Goal: Obtain resource: Download file/media

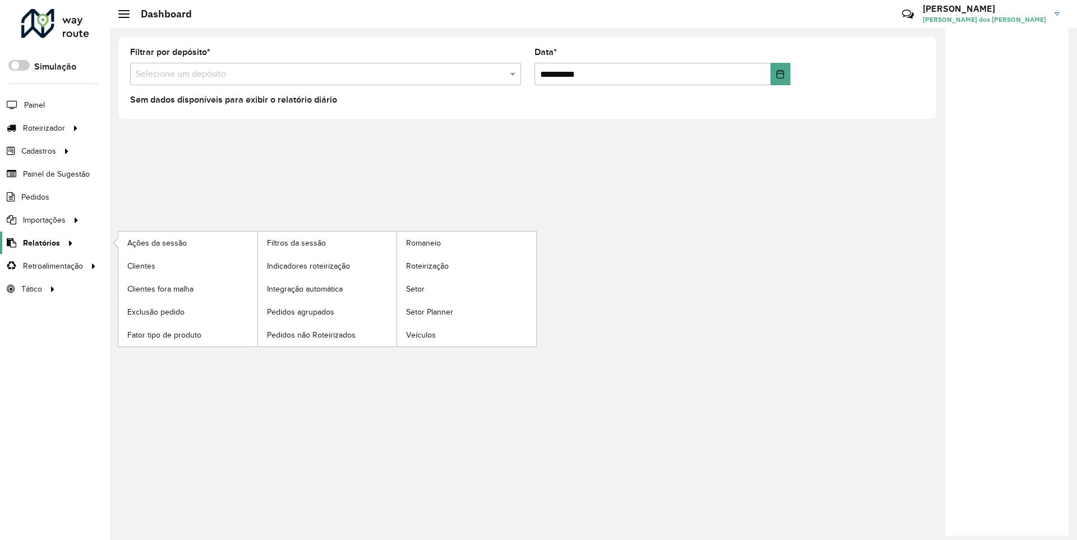
click at [39, 242] on span "Relatórios" at bounding box center [41, 243] width 37 height 12
click at [141, 265] on span "Clientes" at bounding box center [142, 266] width 30 height 12
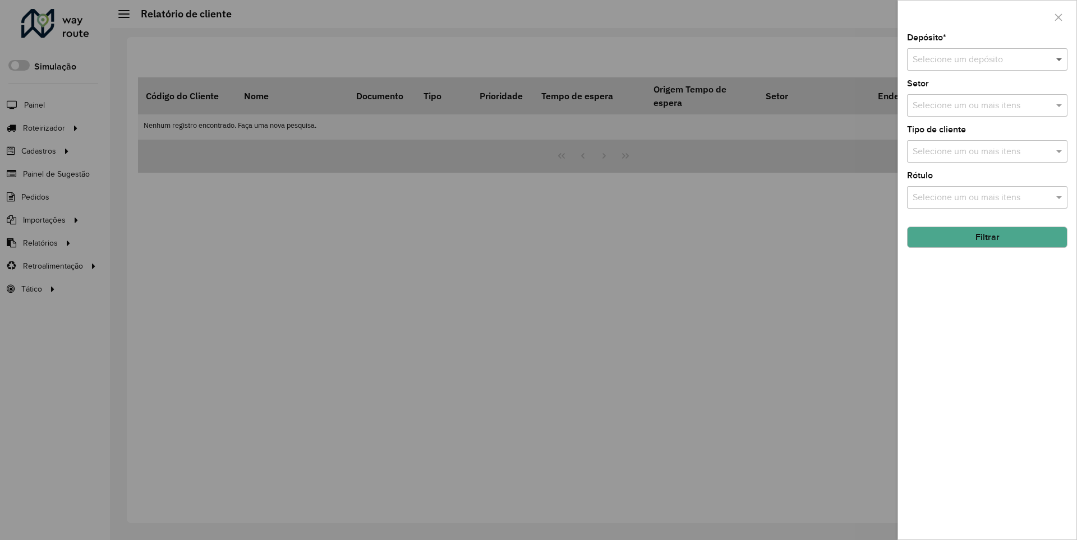
click at [1060, 59] on span at bounding box center [1060, 59] width 14 height 13
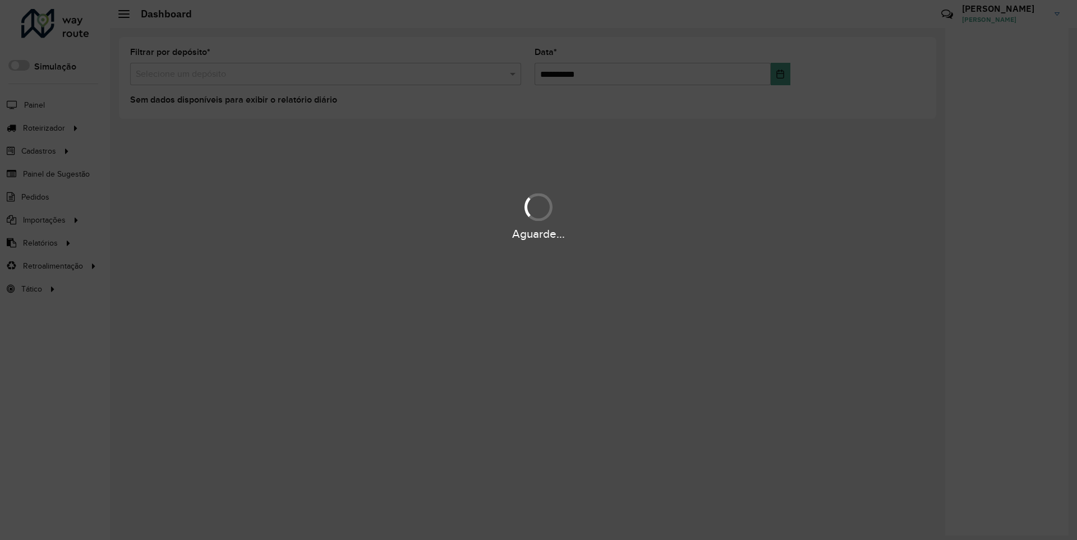
click at [39, 242] on div "Aguarde..." at bounding box center [538, 233] width 1077 height 17
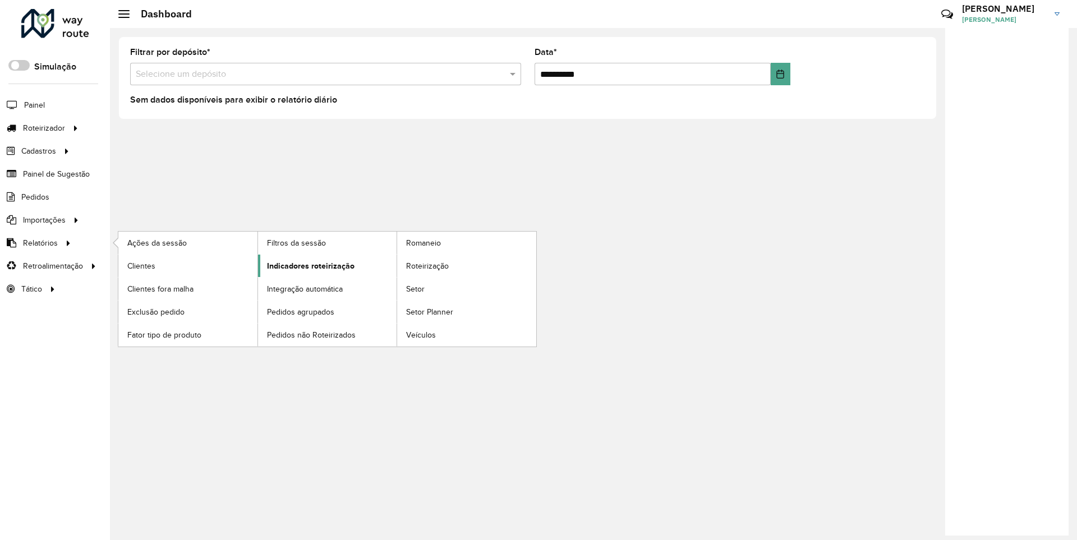
click at [307, 265] on span "Indicadores roteirização" at bounding box center [310, 266] width 87 height 12
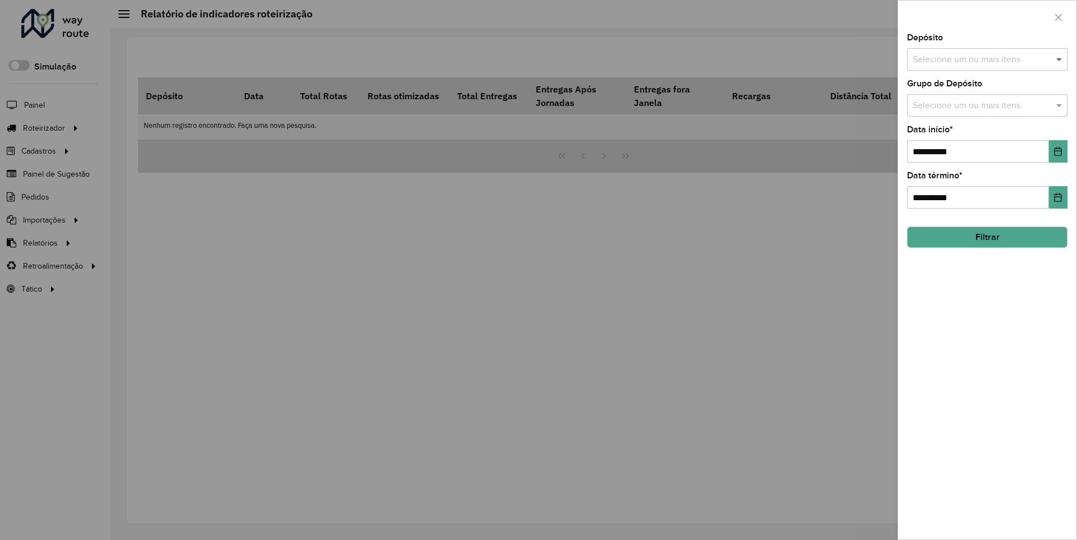
click at [1060, 59] on span at bounding box center [1060, 59] width 14 height 13
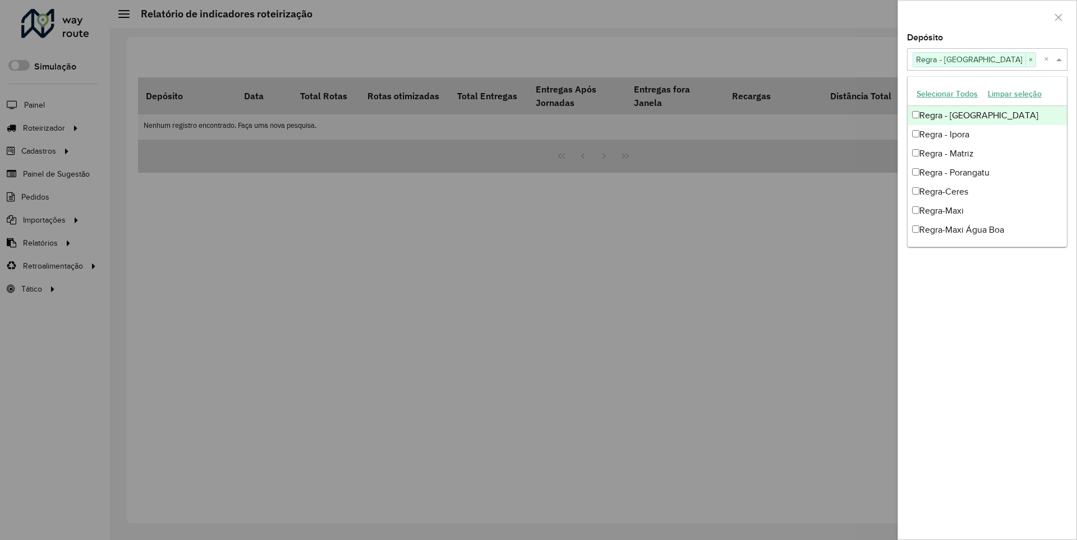
click at [987, 16] on div at bounding box center [987, 17] width 178 height 33
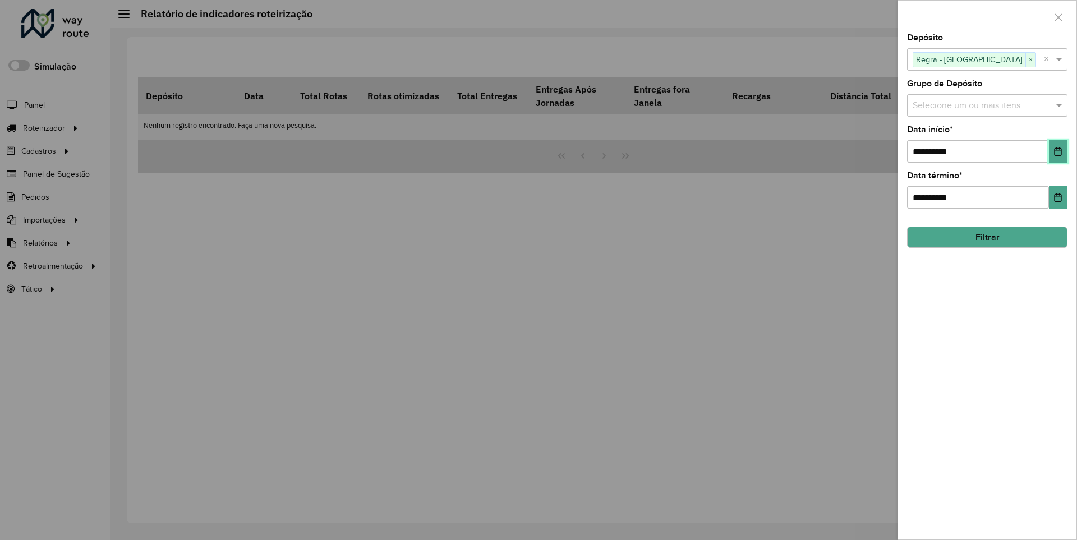
click at [1057, 151] on icon "Choose Date" at bounding box center [1057, 151] width 7 height 9
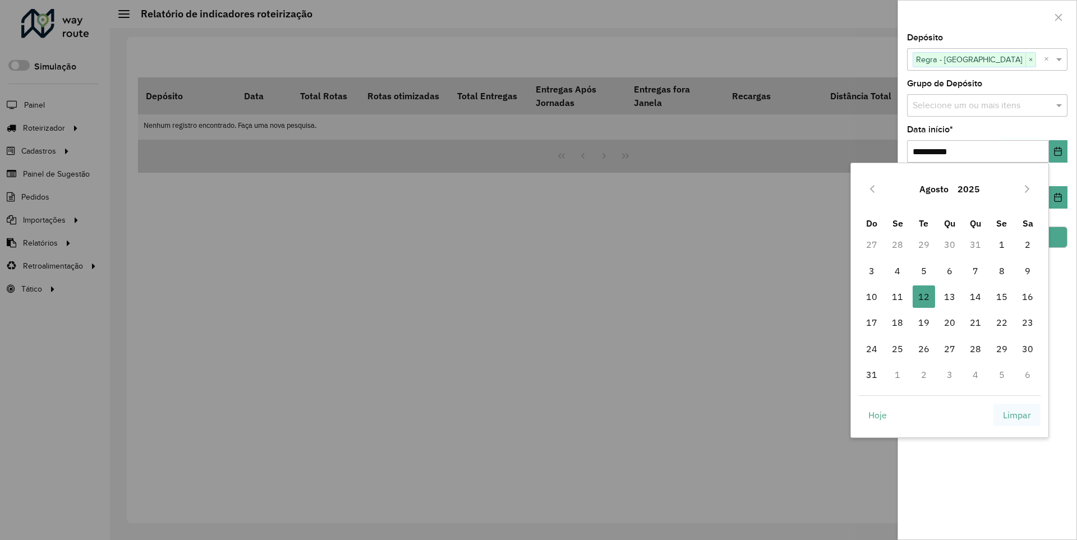
click at [1017, 414] on span "Limpar" at bounding box center [1017, 414] width 28 height 13
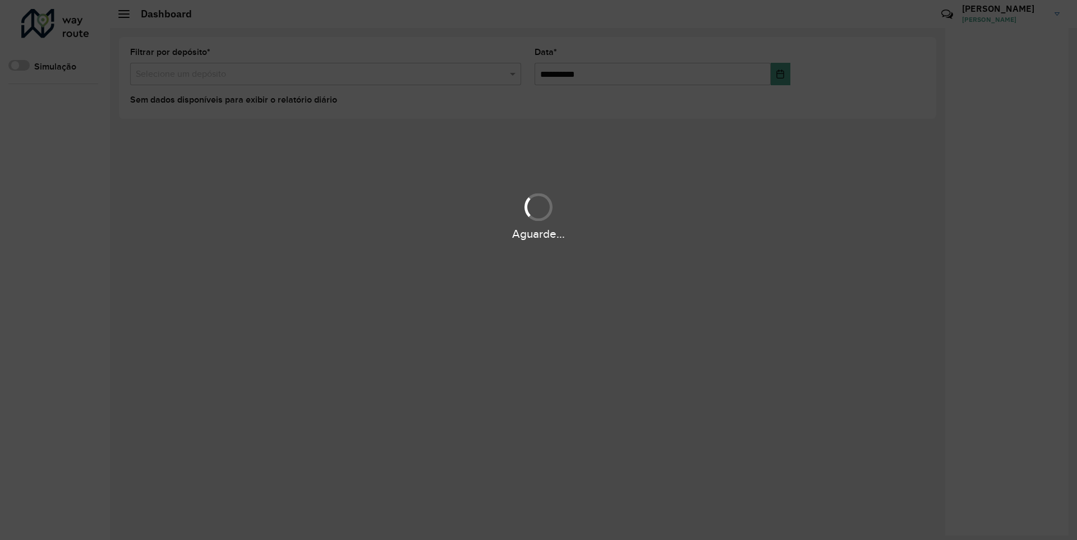
click at [39, 242] on div "Aguarde..." at bounding box center [538, 233] width 1077 height 17
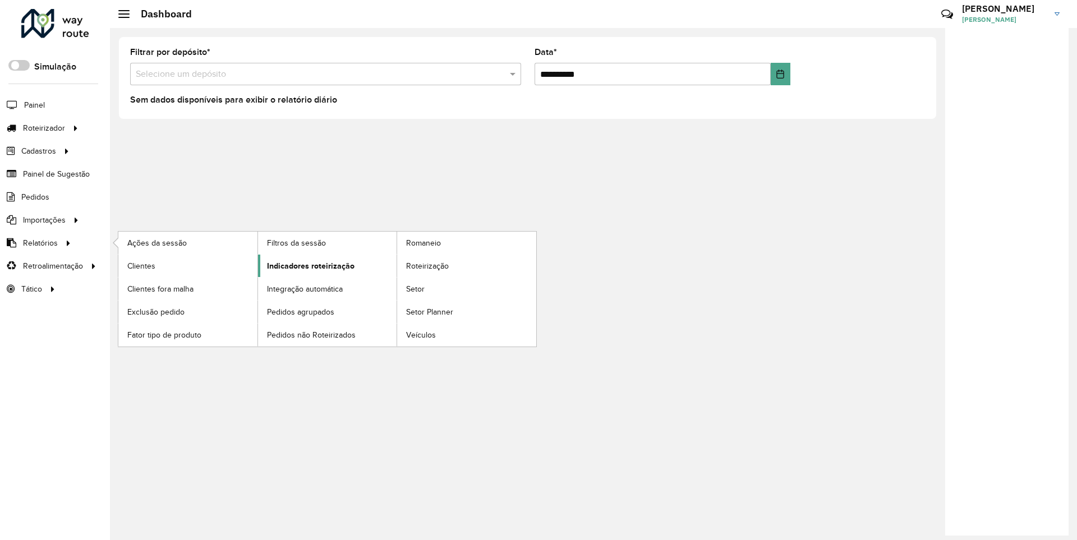
click at [307, 265] on span "Indicadores roteirização" at bounding box center [310, 266] width 87 height 12
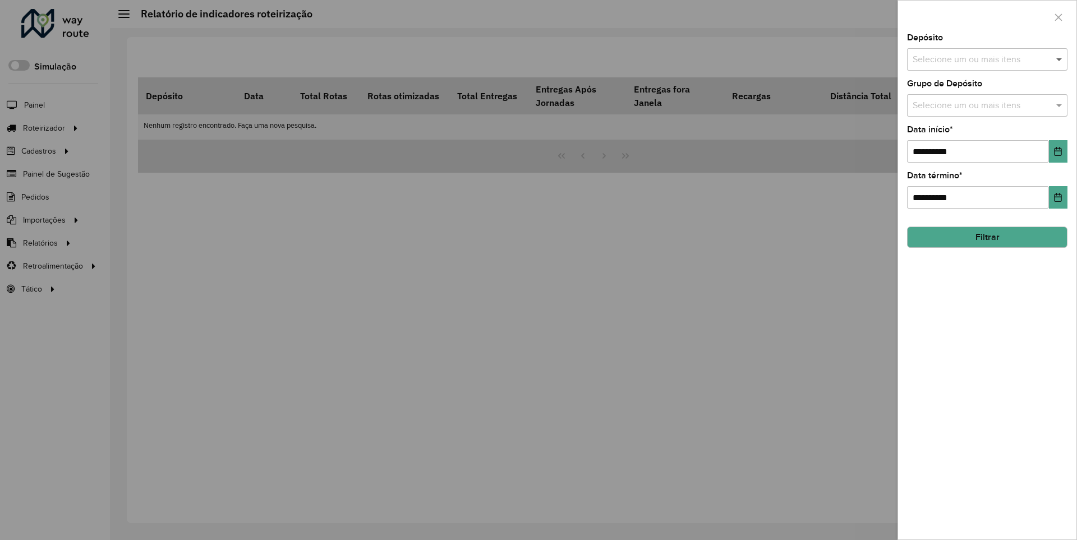
click at [1060, 59] on span at bounding box center [1060, 59] width 14 height 13
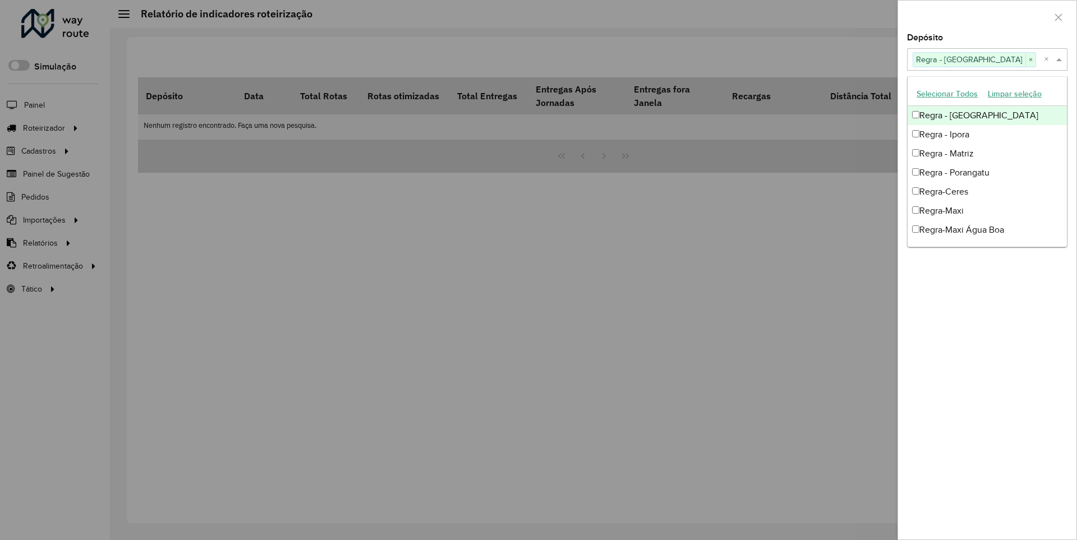
click at [987, 16] on div at bounding box center [987, 17] width 178 height 33
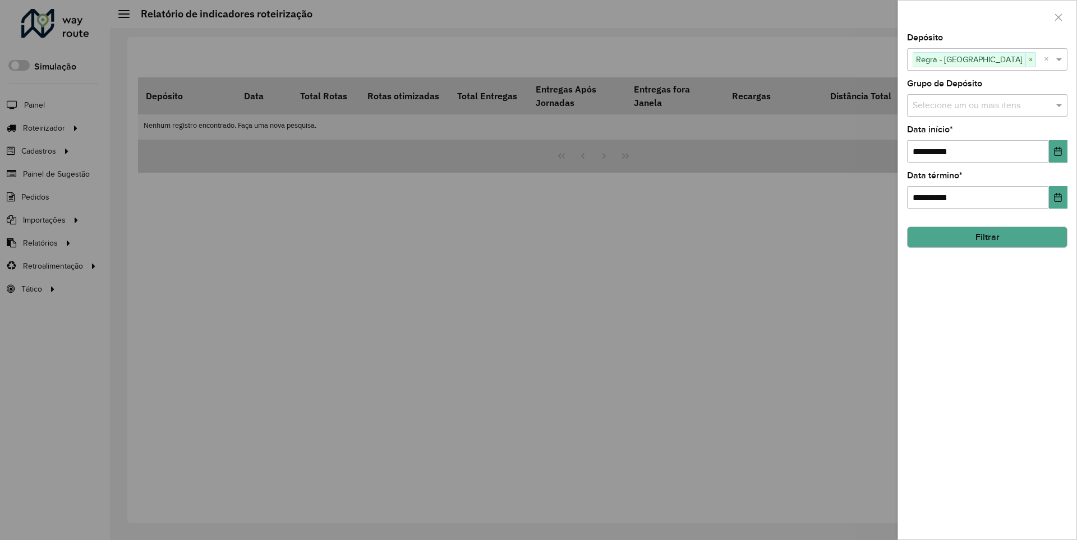
click at [1057, 151] on icon "Choose Date" at bounding box center [1057, 151] width 7 height 9
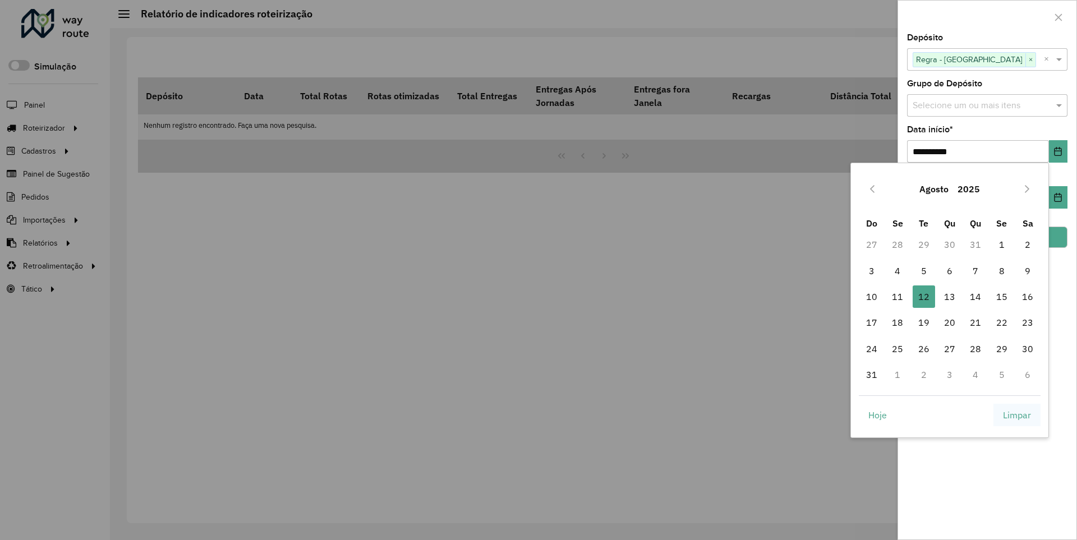
click at [1017, 414] on span "Limpar" at bounding box center [1017, 414] width 28 height 13
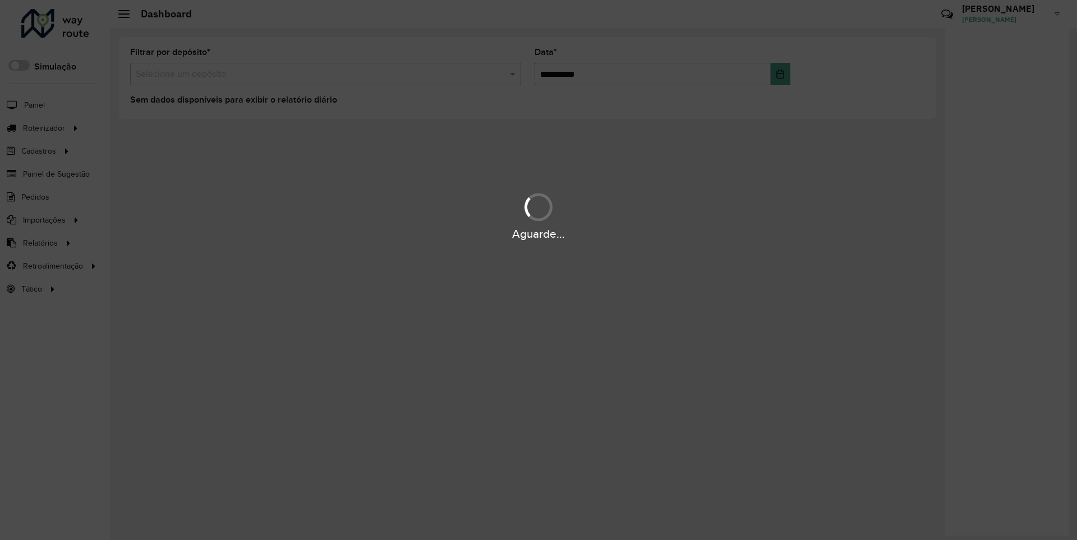
click at [39, 242] on div "Aguarde..." at bounding box center [538, 233] width 1077 height 17
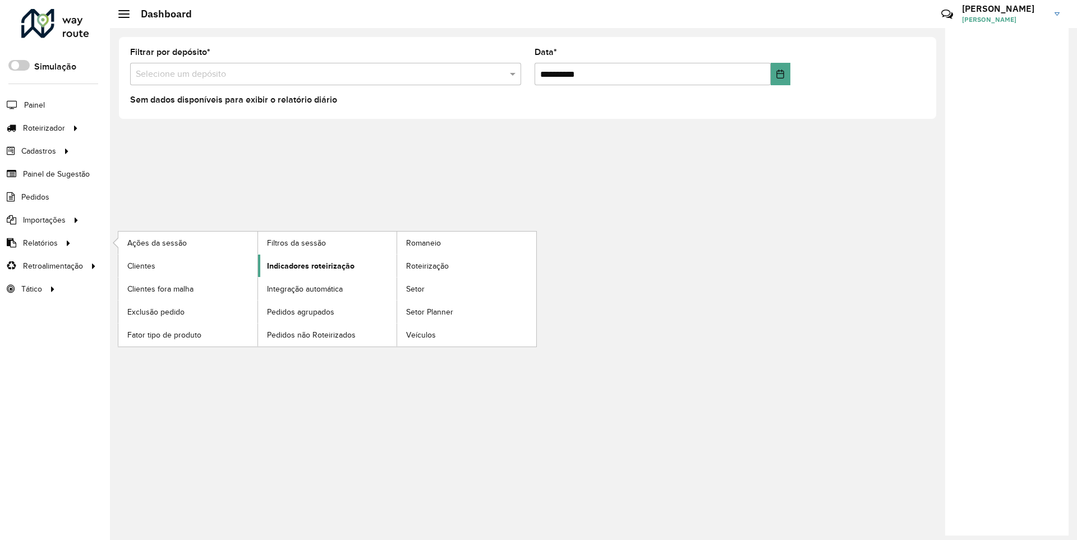
click at [307, 265] on span "Indicadores roteirização" at bounding box center [310, 266] width 87 height 12
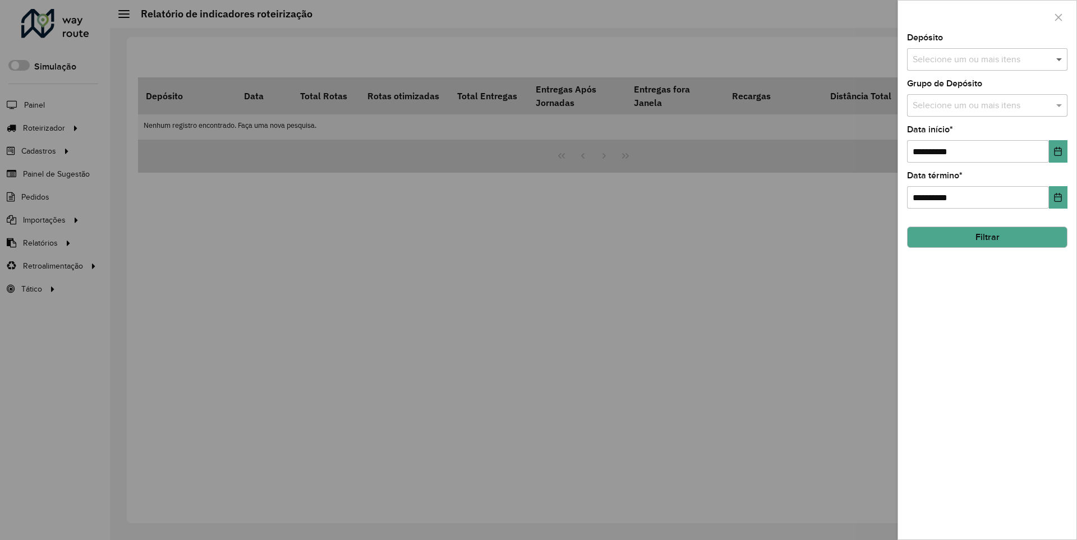
click at [1060, 59] on span at bounding box center [1060, 59] width 14 height 13
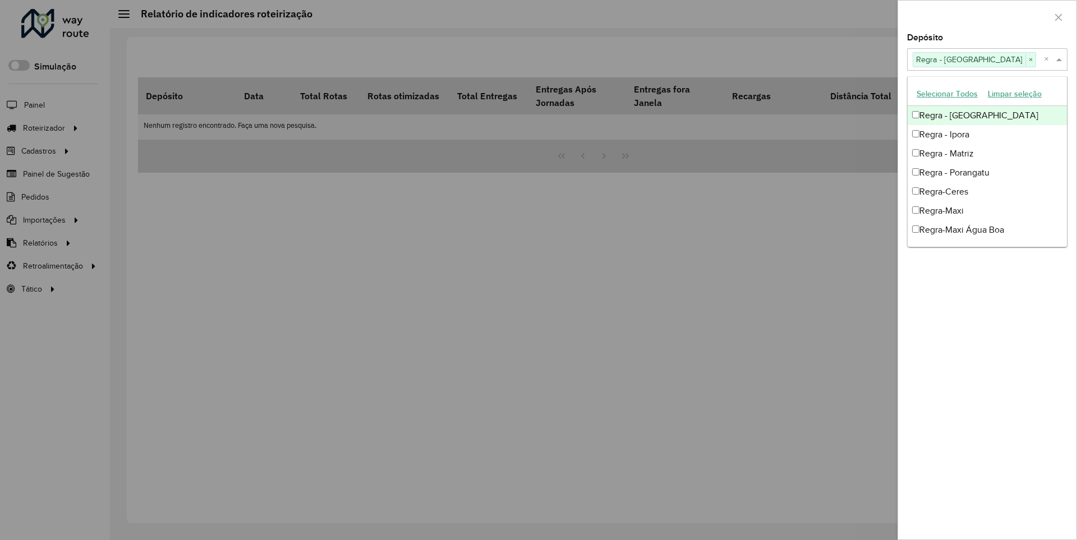
click at [987, 16] on div at bounding box center [987, 17] width 178 height 33
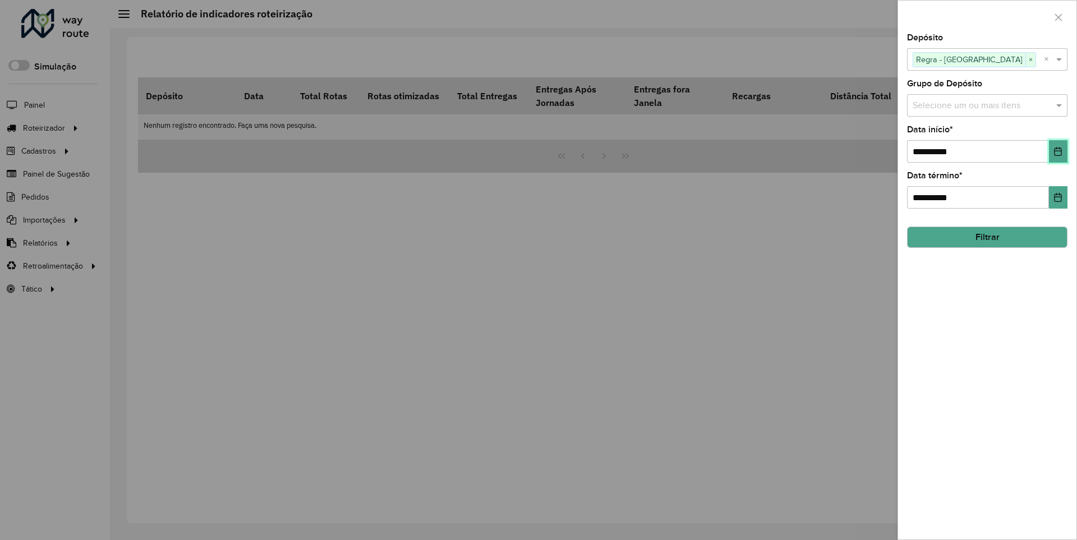
click at [1057, 151] on icon "Choose Date" at bounding box center [1057, 151] width 7 height 9
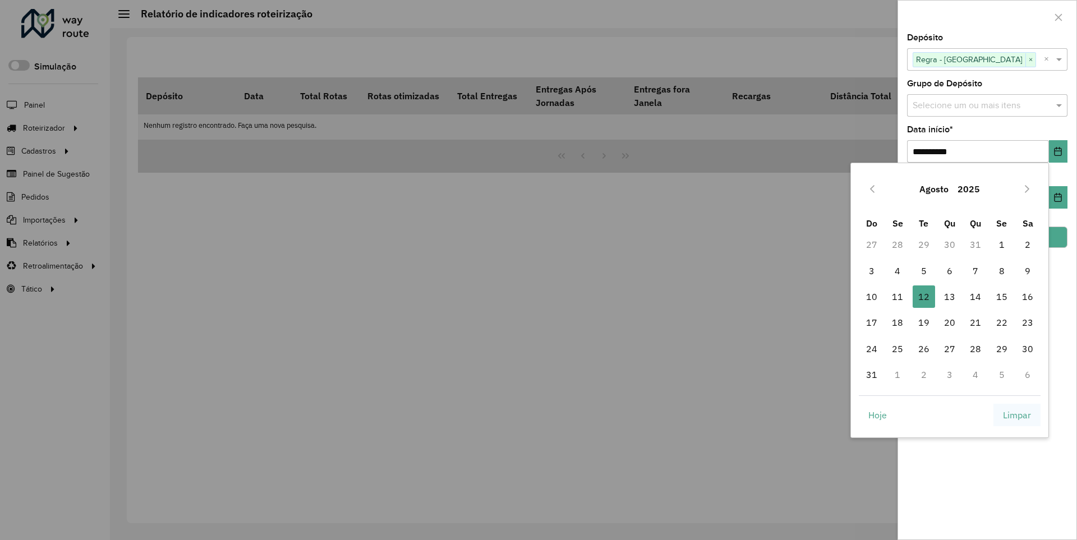
click at [1017, 414] on span "Limpar" at bounding box center [1017, 414] width 28 height 13
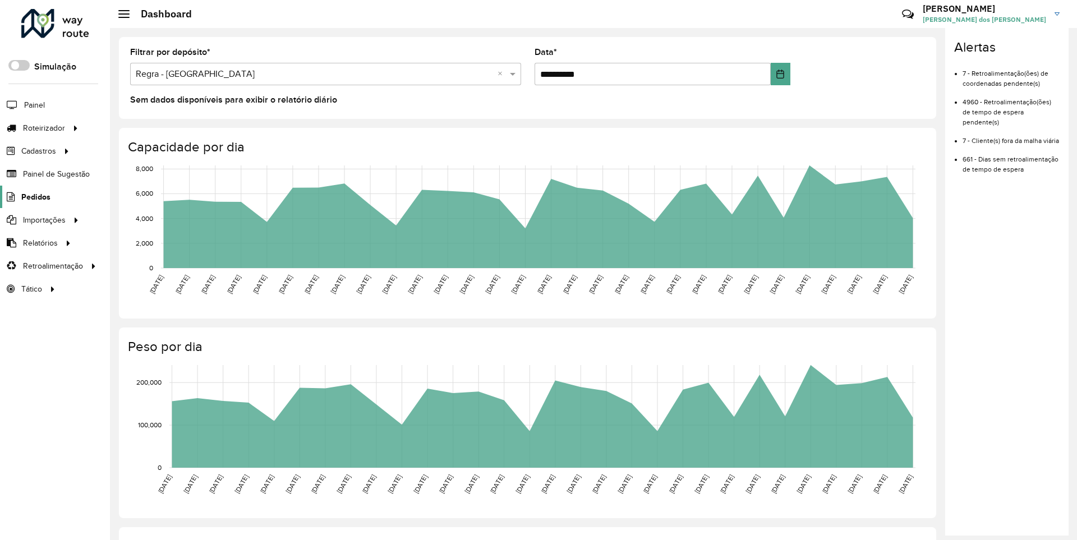
click at [35, 196] on span "Pedidos" at bounding box center [35, 197] width 29 height 12
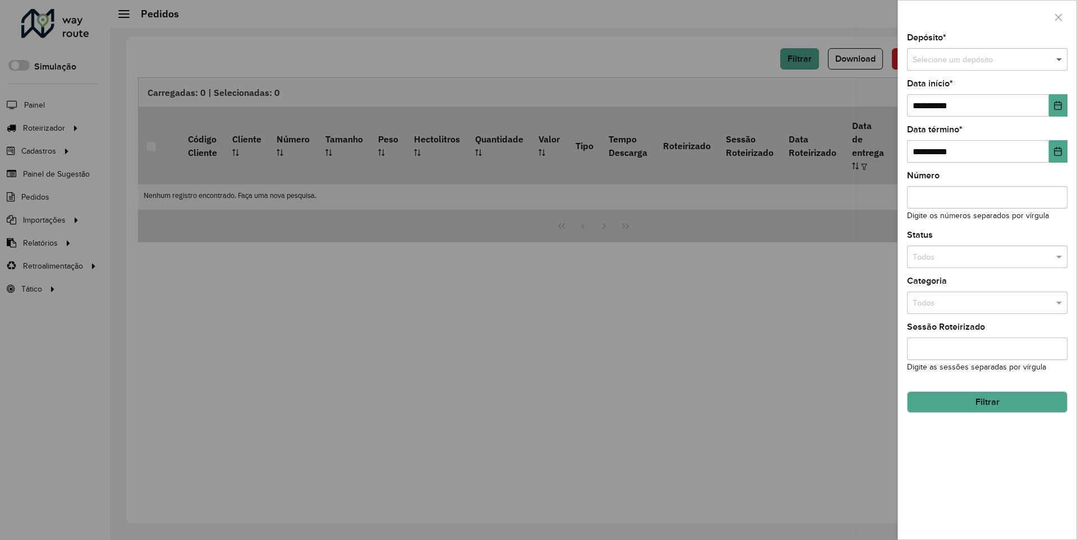
click at [1060, 59] on span at bounding box center [1060, 60] width 14 height 12
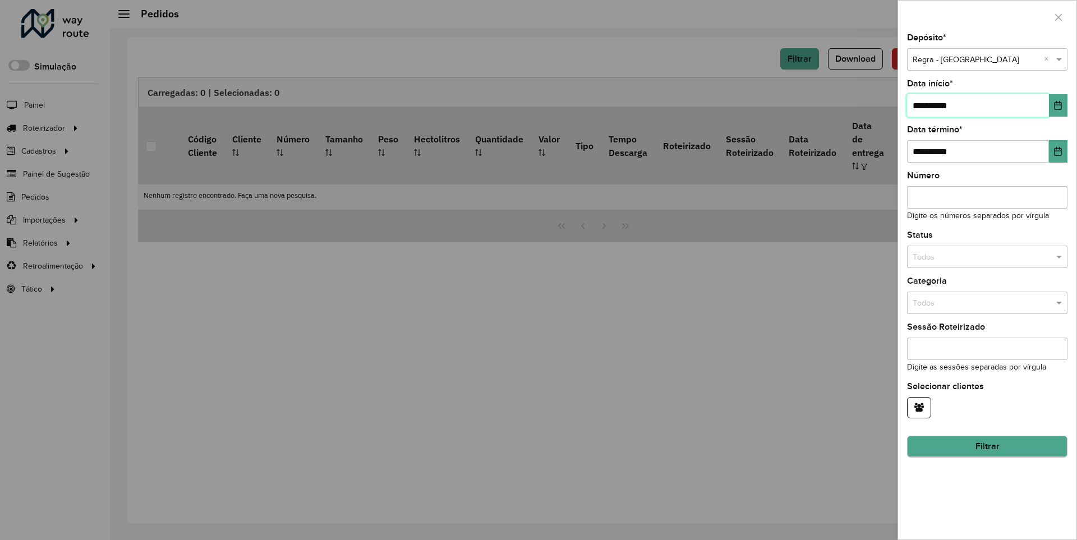
type input "**********"
click at [987, 446] on button "Filtrar" at bounding box center [987, 446] width 160 height 21
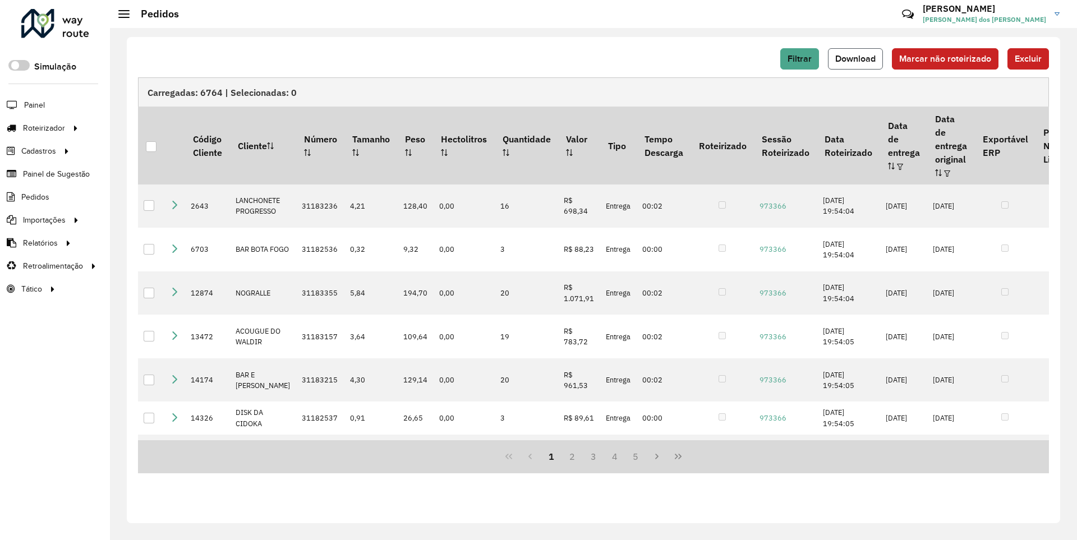
click at [856, 58] on span "Download" at bounding box center [855, 59] width 40 height 10
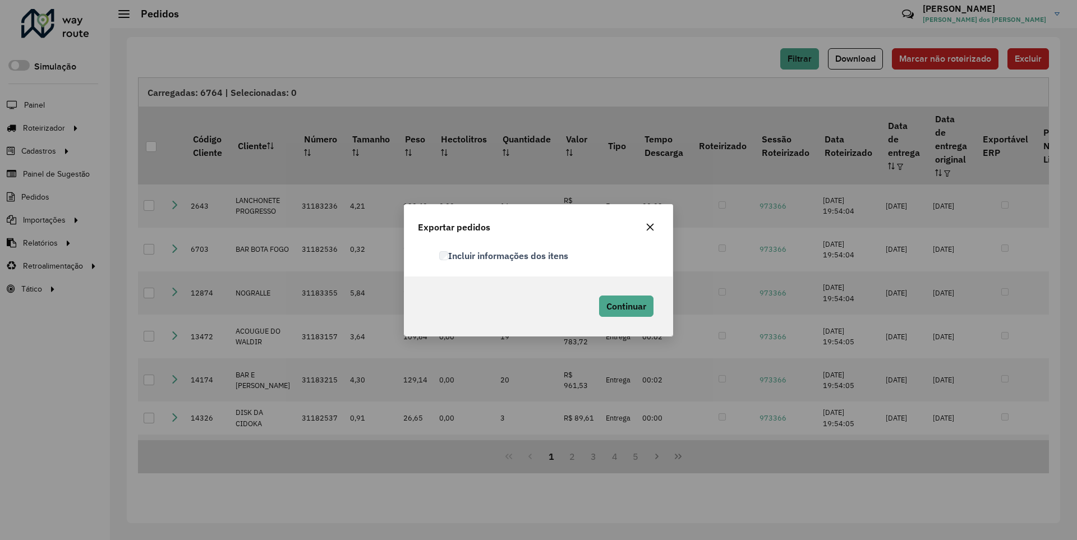
click at [504, 255] on label "Incluir informações dos itens" at bounding box center [503, 255] width 129 height 13
click at [625, 306] on span "Continuar" at bounding box center [626, 306] width 40 height 11
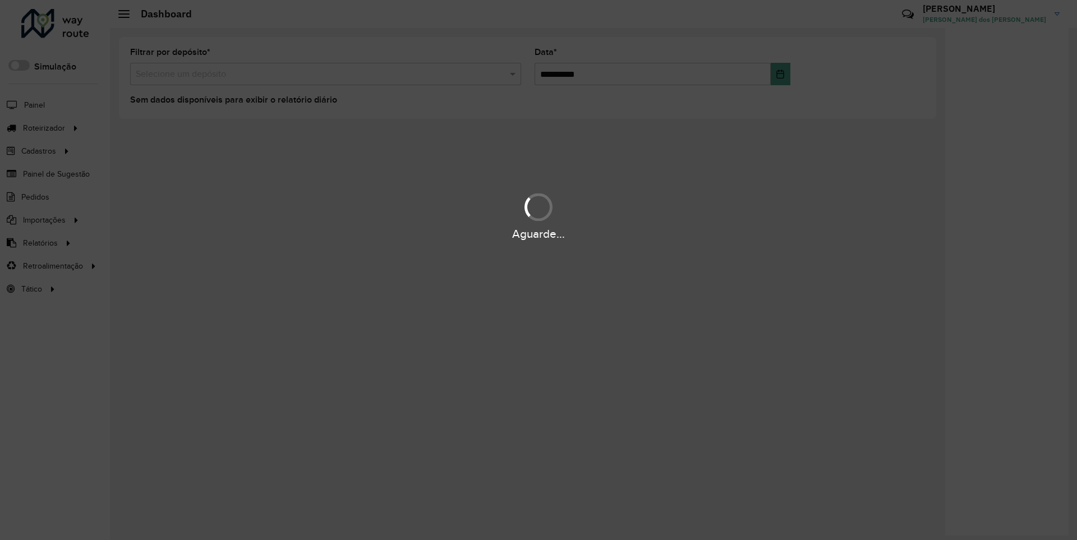
click at [39, 242] on div "Aguarde..." at bounding box center [538, 233] width 1077 height 17
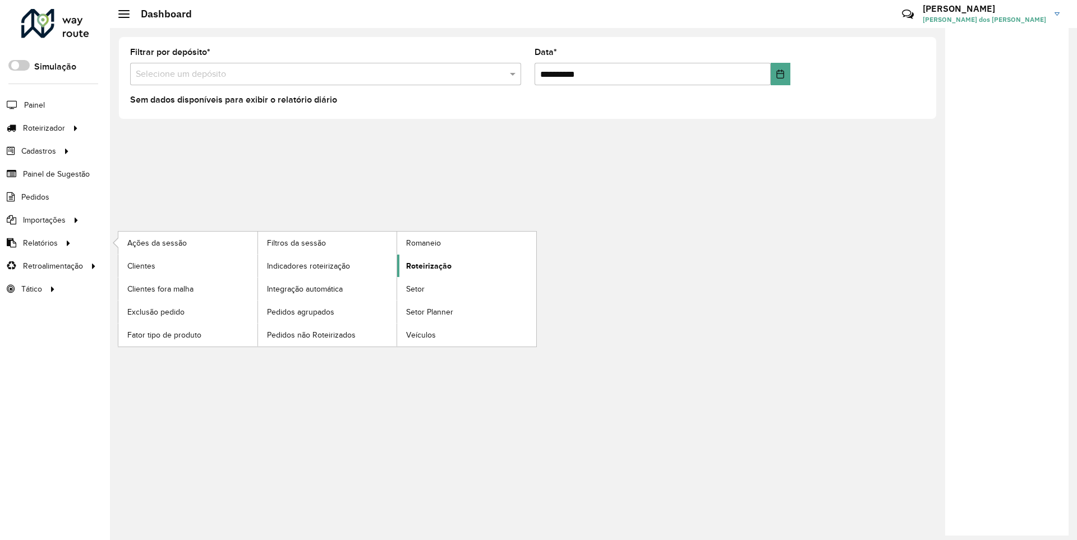
click at [427, 265] on span "Roteirização" at bounding box center [428, 266] width 45 height 12
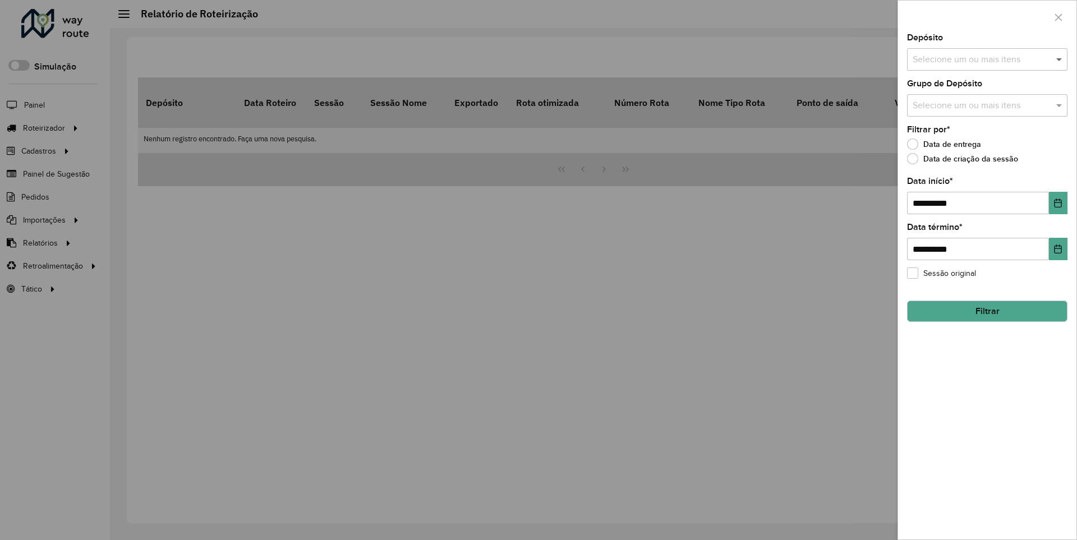
click at [1060, 59] on span at bounding box center [1060, 59] width 14 height 13
click at [1057, 202] on icon "Choose Date" at bounding box center [1057, 203] width 7 height 9
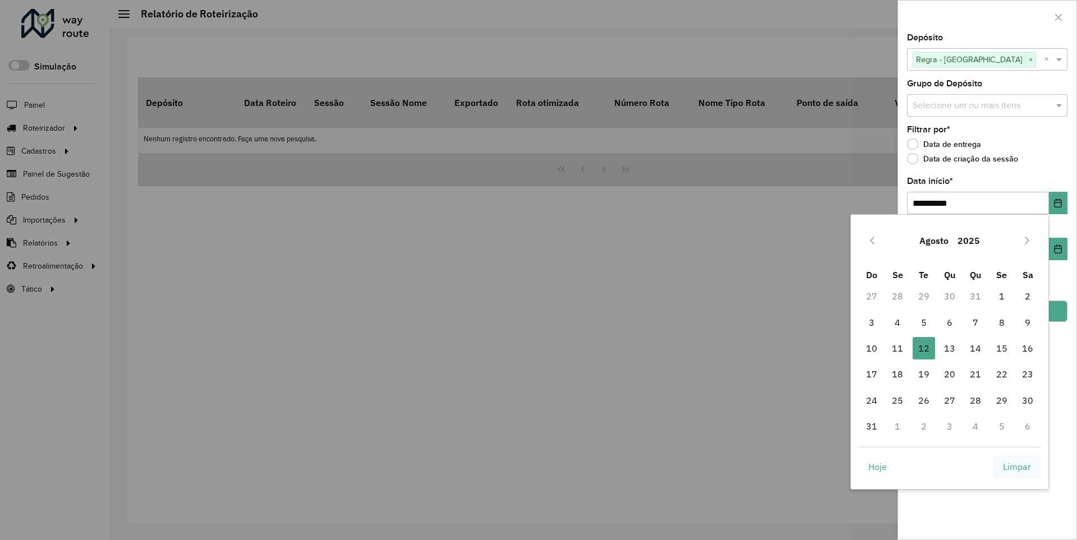
click at [1017, 466] on span "Limpar" at bounding box center [1017, 466] width 28 height 13
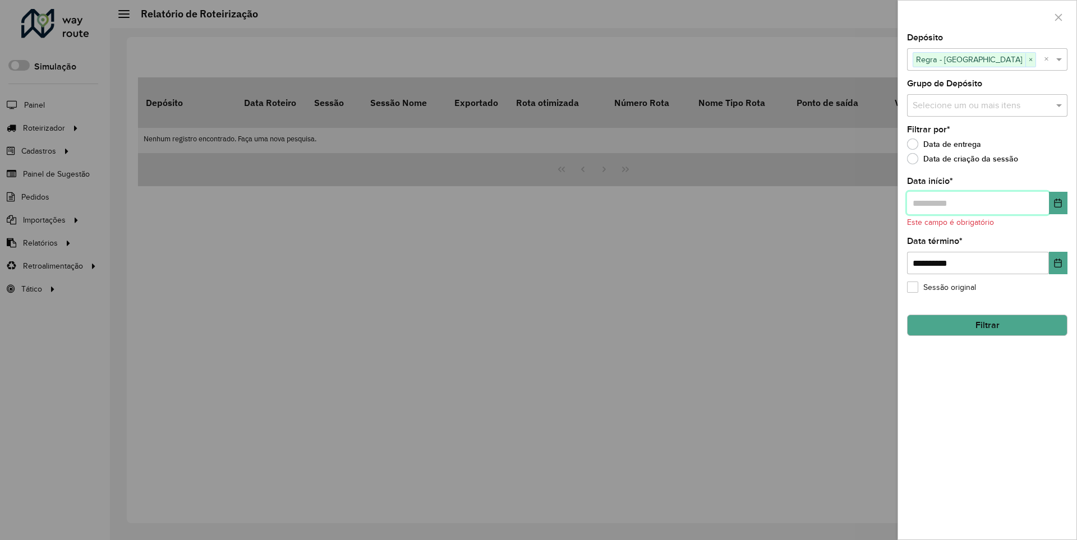
click at [977, 202] on input "text" at bounding box center [978, 203] width 142 height 22
type input "**********"
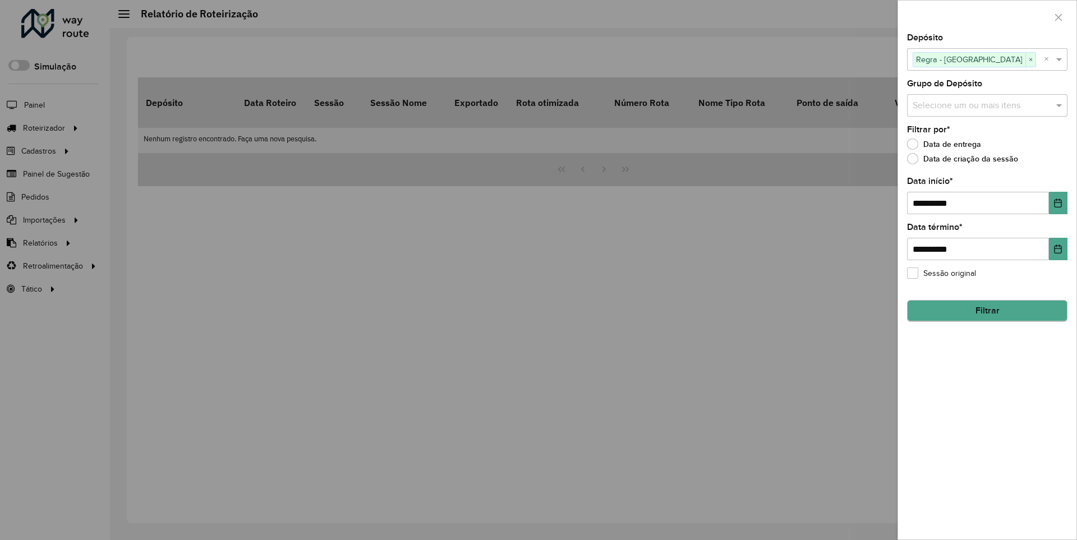
click at [987, 311] on button "Filtrar" at bounding box center [987, 310] width 160 height 21
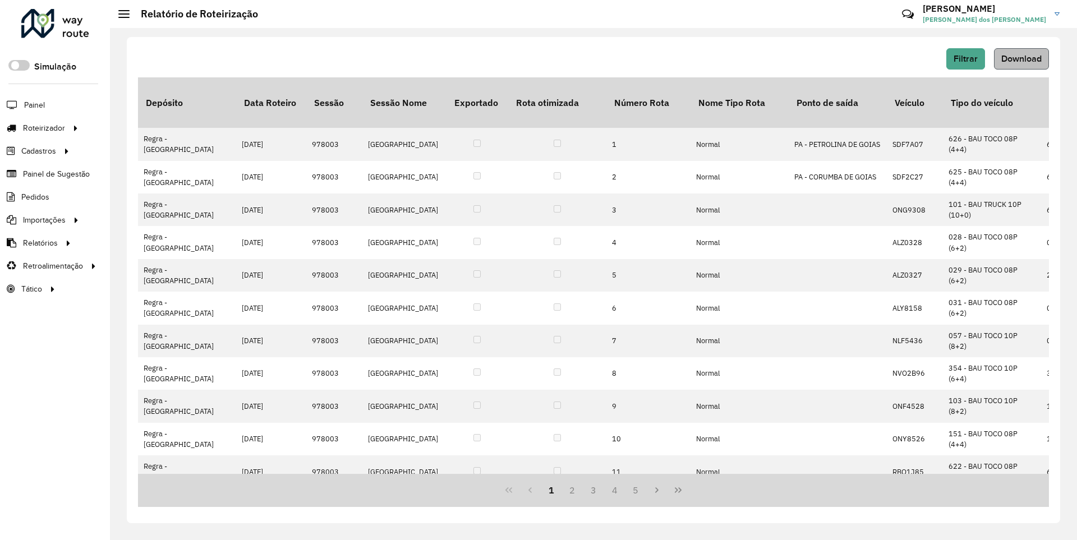
click at [1020, 58] on span "Download" at bounding box center [1021, 59] width 40 height 10
